Goal: Information Seeking & Learning: Learn about a topic

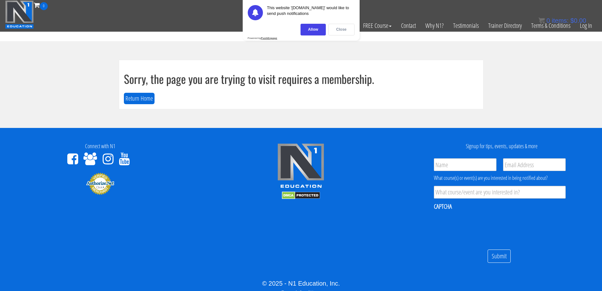
click at [338, 28] on div "Close" at bounding box center [341, 30] width 26 height 12
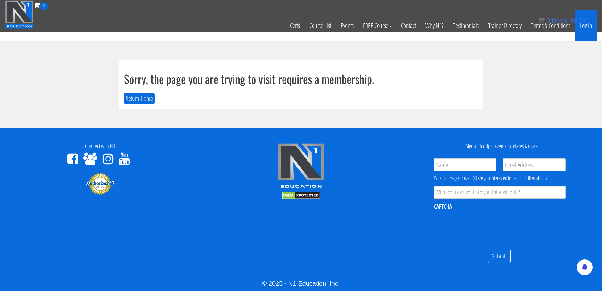
click at [588, 25] on link "Log In" at bounding box center [586, 25] width 22 height 31
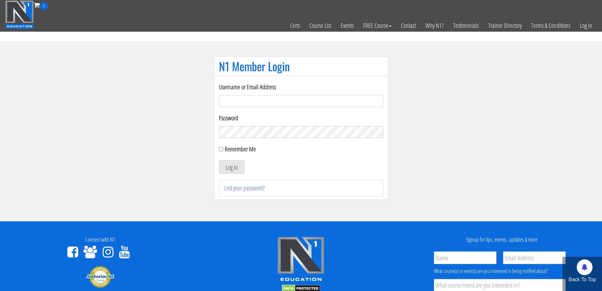
type input "jimressos@gmail.com"
click at [235, 168] on button "Log In" at bounding box center [232, 166] width 26 height 13
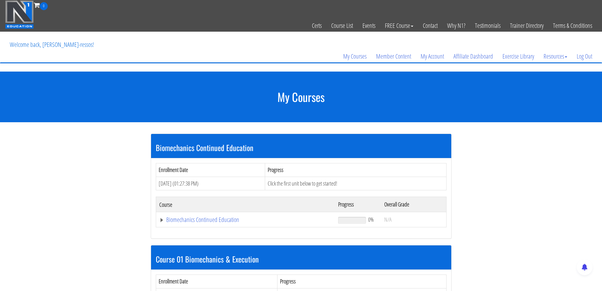
scroll to position [105, 0]
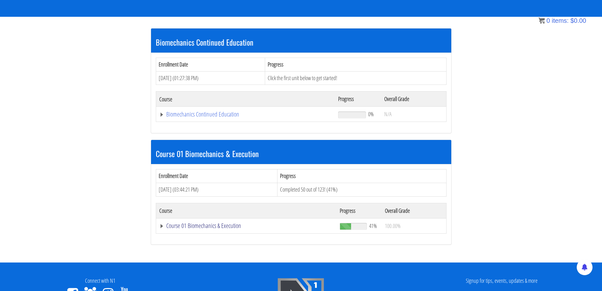
click at [189, 117] on link "Course 01 Biomechanics & Execution" at bounding box center [245, 114] width 173 height 6
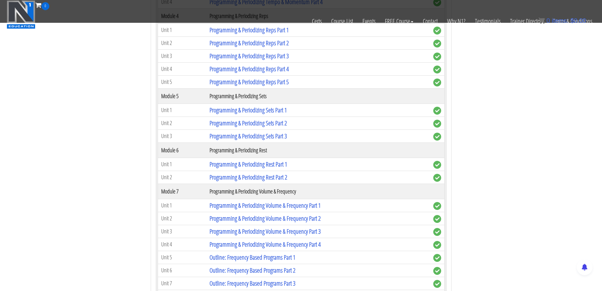
scroll to position [948, 0]
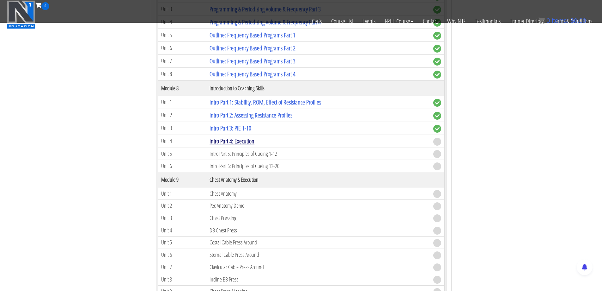
click at [242, 140] on link "Intro Part 4: Execution" at bounding box center [232, 141] width 45 height 9
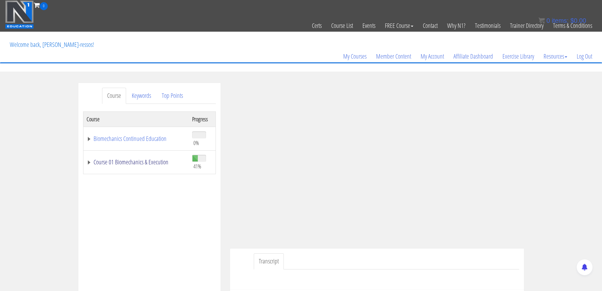
click at [149, 163] on link "Course 01 Biomechanics & Execution" at bounding box center [136, 162] width 99 height 6
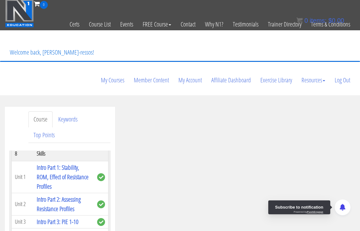
scroll to position [1, 0]
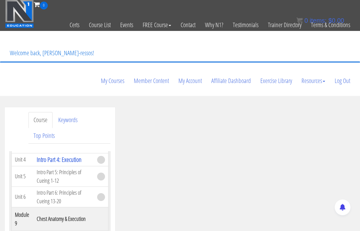
scroll to position [1265, 0]
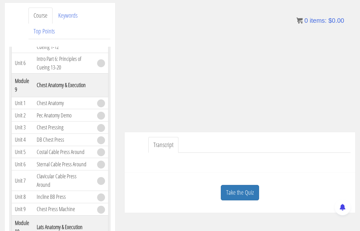
scroll to position [106, 0]
click at [248, 185] on link "Take the Quiz" at bounding box center [240, 192] width 38 height 15
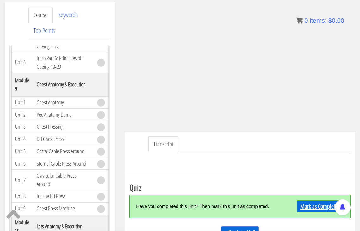
click at [322, 201] on link "Mark as Completed" at bounding box center [320, 207] width 47 height 12
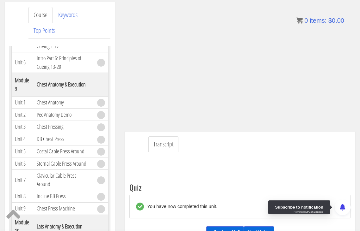
drag, startPoint x: 262, startPoint y: 207, endPoint x: 266, endPoint y: 206, distance: 4.2
click at [263, 227] on link "Next Unit »" at bounding box center [259, 233] width 30 height 12
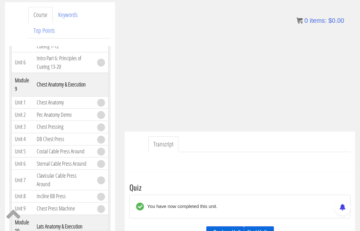
click at [256, 227] on link "Next Unit »" at bounding box center [259, 233] width 30 height 12
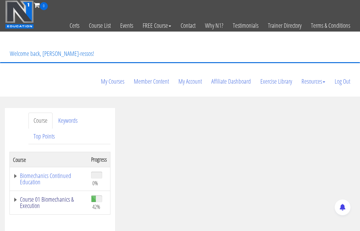
click at [60, 197] on link "Course 01 Biomechanics & Execution" at bounding box center [49, 203] width 72 height 13
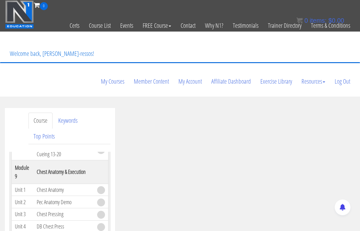
scroll to position [1297, 0]
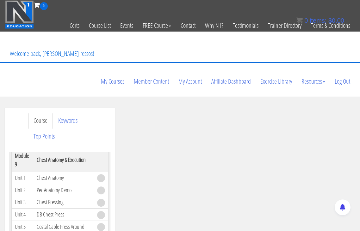
click at [80, 172] on th "Chest Anatomy & Execution" at bounding box center [64, 160] width 60 height 24
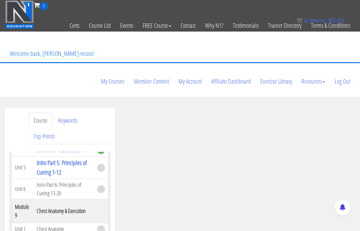
scroll to position [1245, 0]
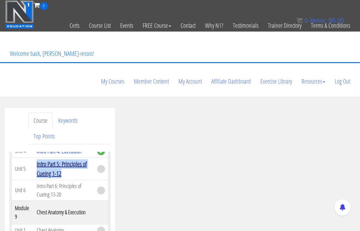
drag, startPoint x: 66, startPoint y: 186, endPoint x: 37, endPoint y: 177, distance: 29.8
click at [37, 177] on td "Intro Part 5: Principles of Cueing 1-12" at bounding box center [64, 169] width 60 height 22
copy link "Intro Part 5: Principles of Cueing 1-12"
